Goal: Task Accomplishment & Management: Manage account settings

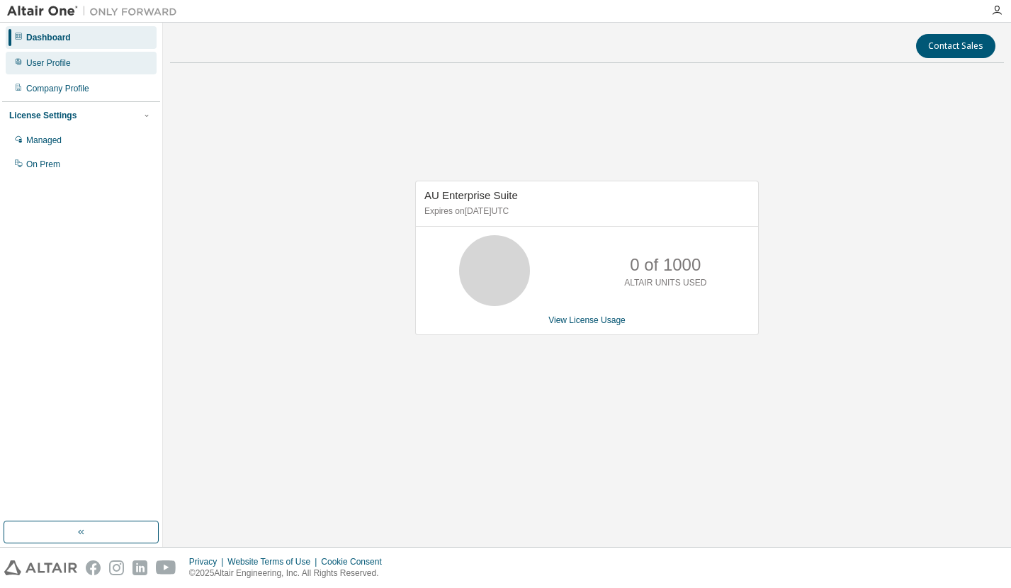
click at [52, 60] on div "User Profile" at bounding box center [48, 62] width 45 height 11
